Goal: Task Accomplishment & Management: Manage account settings

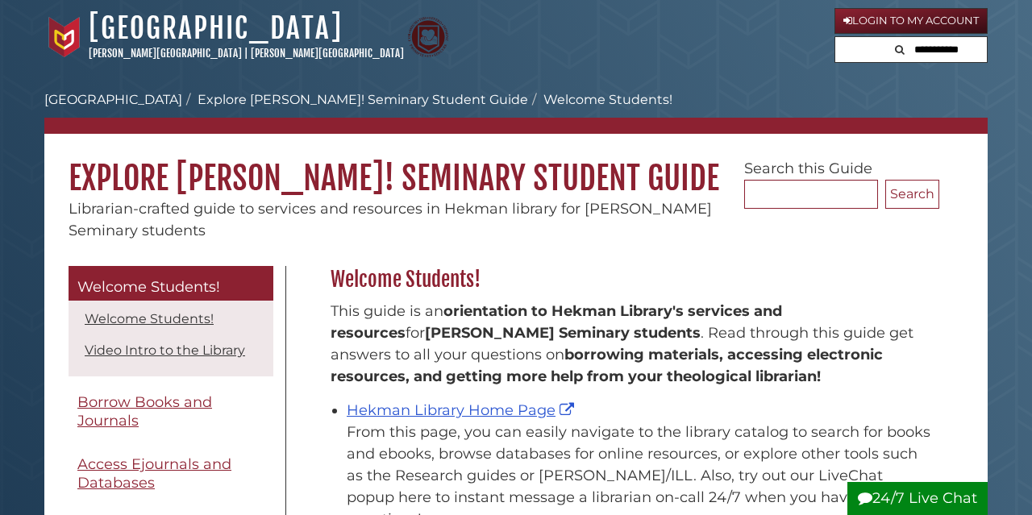
scroll to position [237, 618]
click at [907, 20] on link "Login to My Account" at bounding box center [910, 21] width 153 height 26
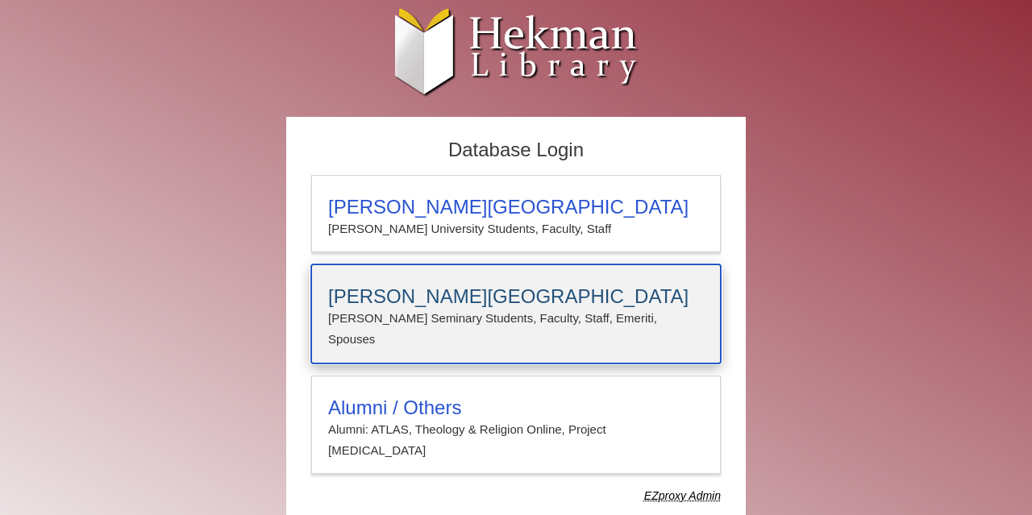
click at [417, 311] on p "Calvin Seminary Students, Faculty, Staff, Emeriti, Spouses" at bounding box center [516, 329] width 376 height 43
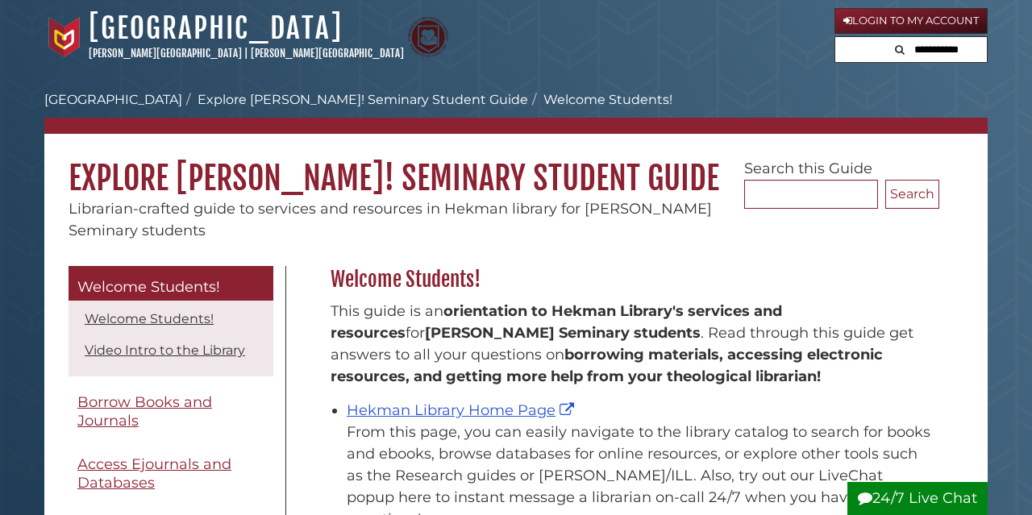
scroll to position [237, 618]
click at [905, 13] on link "Login to My Account" at bounding box center [910, 21] width 153 height 26
